Goal: Information Seeking & Learning: Learn about a topic

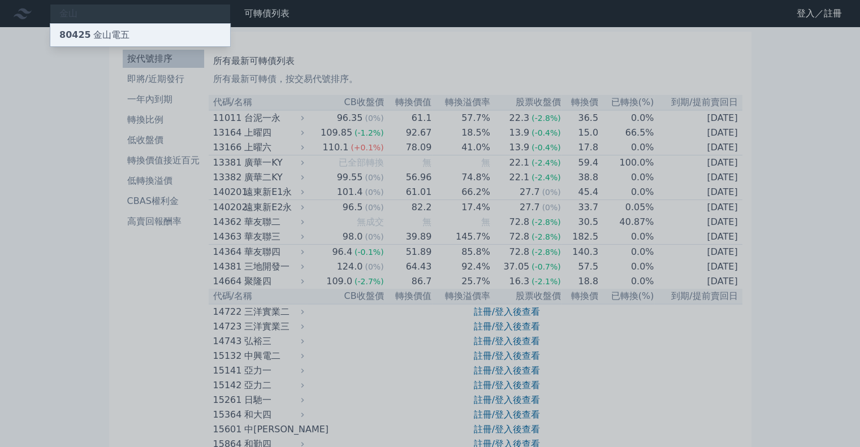
type input "金山"
click at [162, 28] on div "80425 金山電五" at bounding box center [140, 35] width 180 height 23
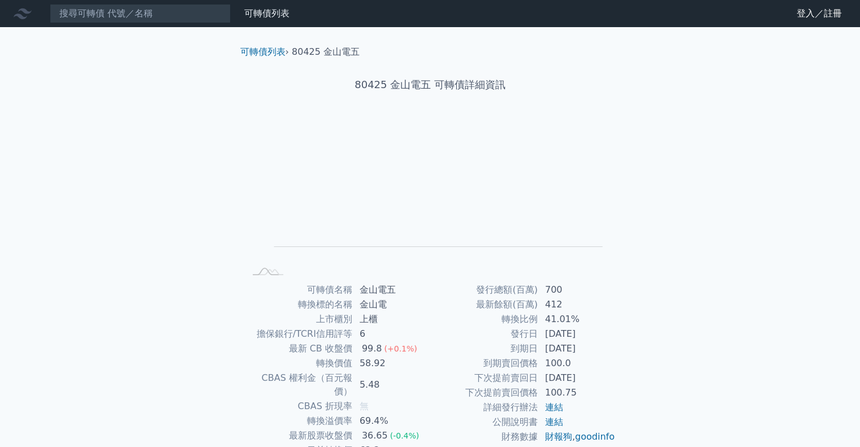
scroll to position [76, 0]
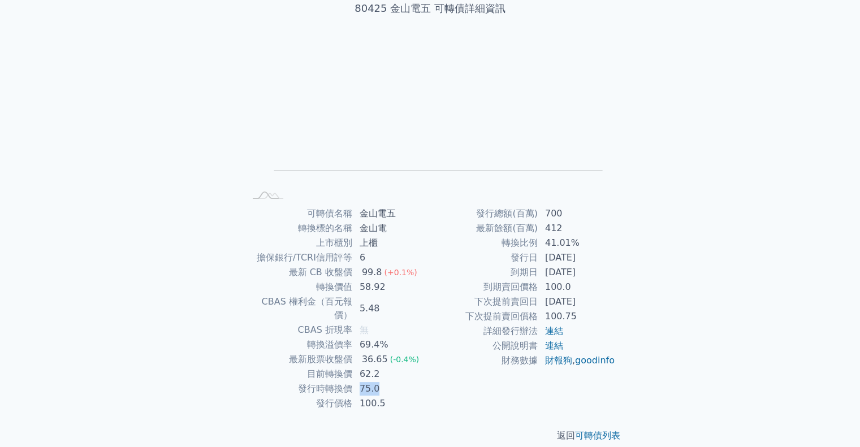
drag, startPoint x: 349, startPoint y: 373, endPoint x: 421, endPoint y: 373, distance: 71.3
click at [421, 382] on tr "發行時轉換價 75.0" at bounding box center [337, 389] width 185 height 15
click at [424, 382] on td "75.0" at bounding box center [391, 389] width 77 height 15
drag, startPoint x: 391, startPoint y: 378, endPoint x: 184, endPoint y: 348, distance: 209.2
click at [200, 349] on div "可轉債列表 財務數據 可轉債列表 財務數據 登入／註冊 登入／註冊 可轉債列表 › 80425 金山電五 80425 金山電五 可轉債詳細資訊 Zoom Ou…" at bounding box center [430, 192] width 860 height 537
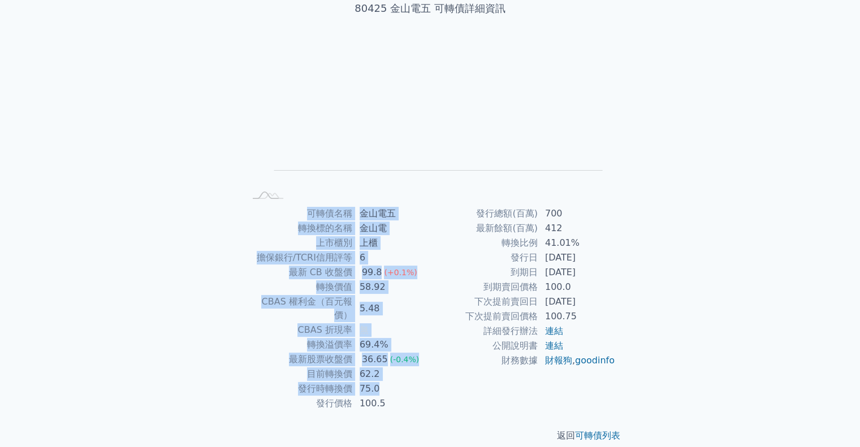
click at [184, 348] on div "可轉債列表 財務數據 可轉債列表 財務數據 登入／註冊 登入／註冊 可轉債列表 › 80425 金山電五 80425 金山電五 可轉債詳細資訊 Zoom Ou…" at bounding box center [430, 192] width 860 height 537
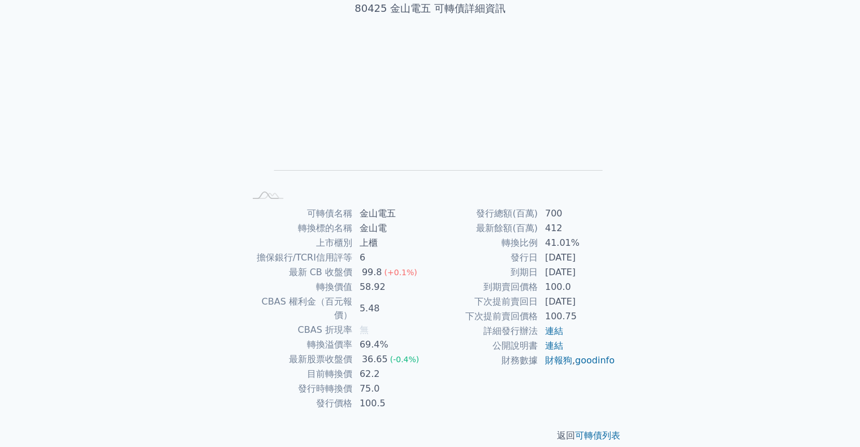
scroll to position [0, 0]
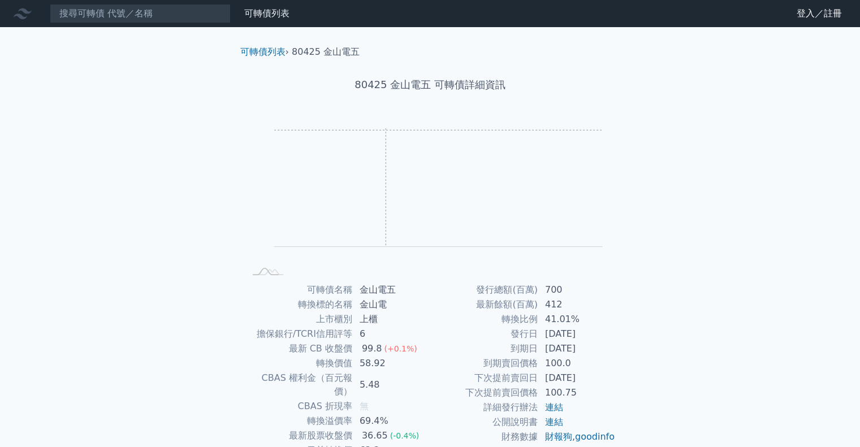
click at [385, 130] on rect "Chart" at bounding box center [438, 187] width 329 height 119
drag, startPoint x: 387, startPoint y: 85, endPoint x: 356, endPoint y: 86, distance: 31.1
click at [356, 86] on h1 "80425 金山電五 可轉債詳細資訊" at bounding box center [430, 85] width 398 height 16
click at [364, 108] on div "80425 金山電五 可轉債詳細資訊" at bounding box center [430, 85] width 398 height 52
drag, startPoint x: 378, startPoint y: 81, endPoint x: 340, endPoint y: 81, distance: 37.9
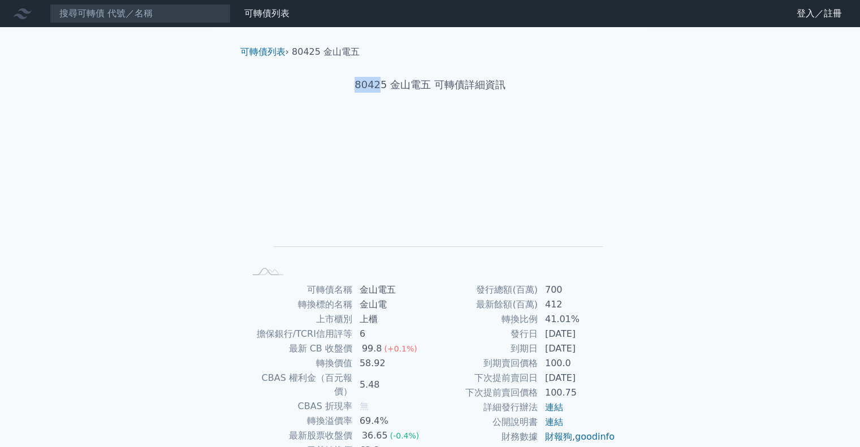
click at [340, 81] on h1 "80425 金山電五 可轉債詳細資訊" at bounding box center [430, 85] width 398 height 16
copy h1 "8042"
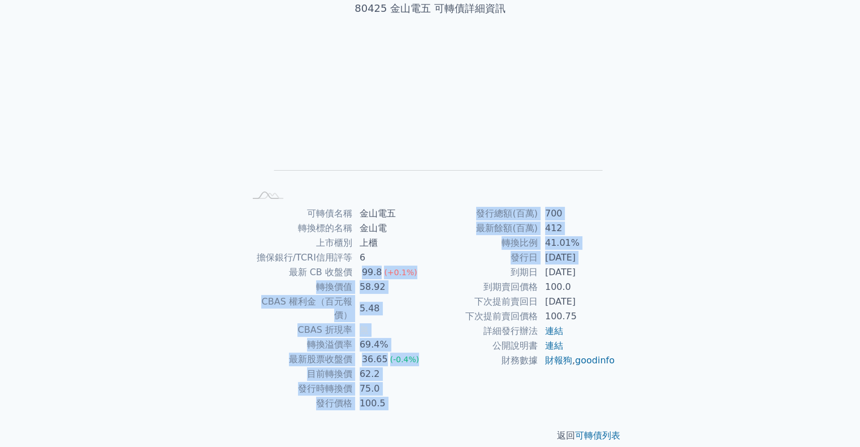
drag, startPoint x: 355, startPoint y: 274, endPoint x: 430, endPoint y: 271, distance: 74.7
click at [430, 271] on div "可轉債名稱 金山電五 轉換標的名稱 金山電 上市櫃別 上櫃 擔保銀行/TCRI信用評等 6 最新 CB 收盤價 99.8 (+0.1%) 轉換價值 58.92…" at bounding box center [430, 308] width 398 height 205
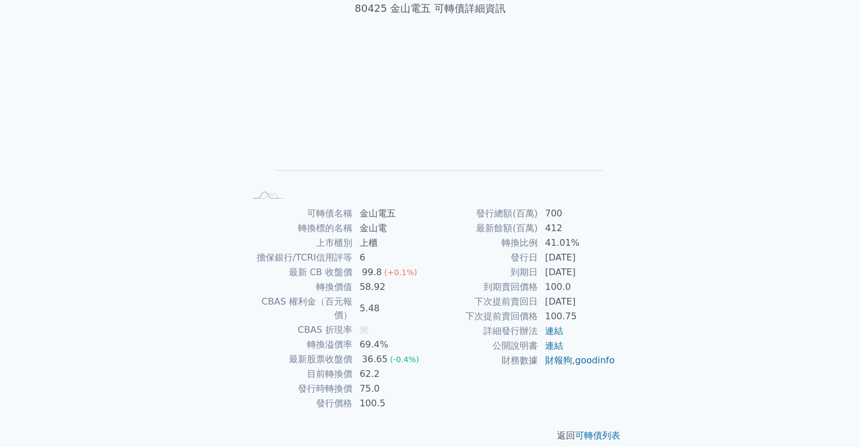
click at [437, 292] on td "到期賣回價格" at bounding box center [484, 287] width 108 height 15
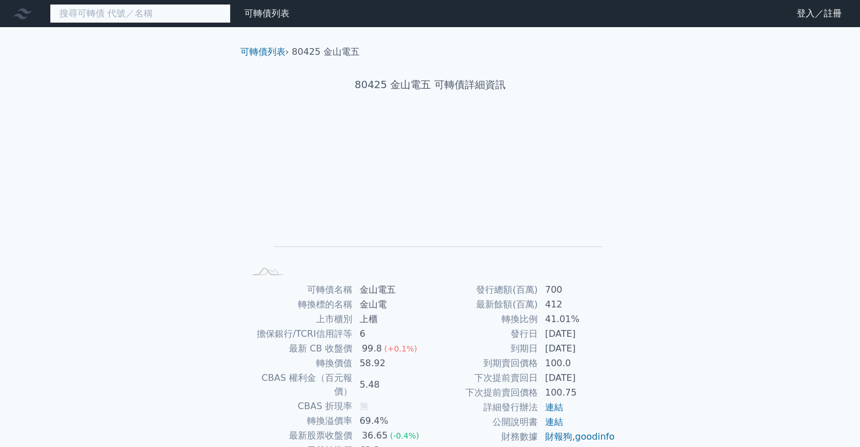
click at [116, 6] on input at bounding box center [140, 13] width 181 height 19
paste input "8042"
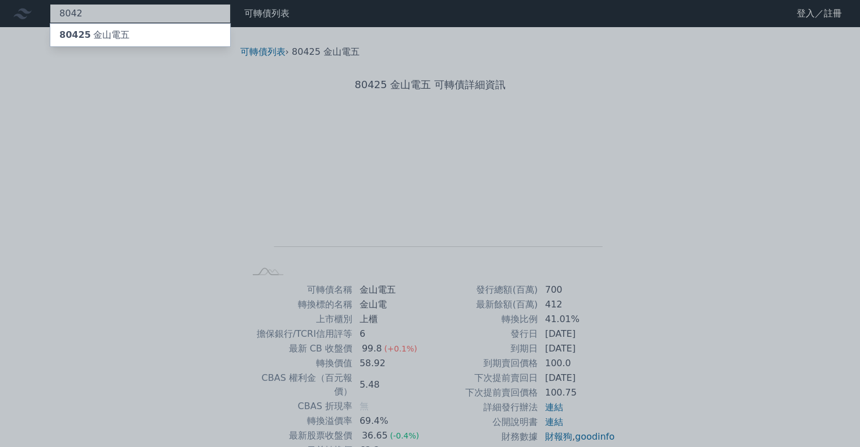
type input "8042"
